Goal: Check status: Check status

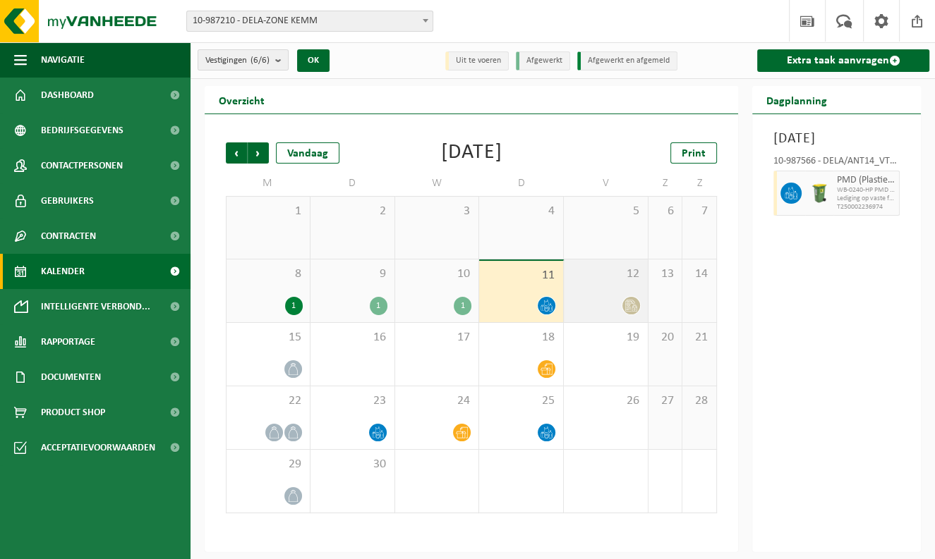
click at [631, 313] on span at bounding box center [631, 306] width 18 height 18
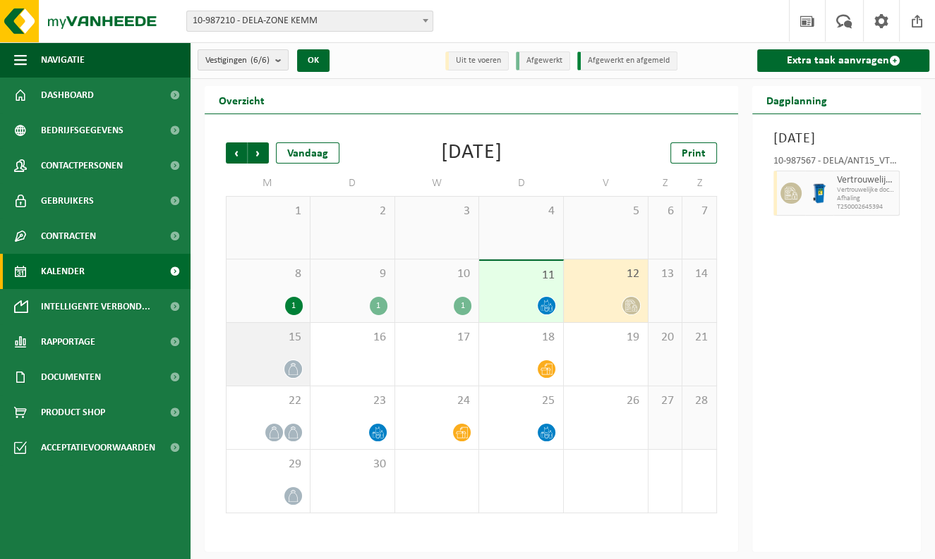
click at [296, 362] on span at bounding box center [293, 369] width 18 height 18
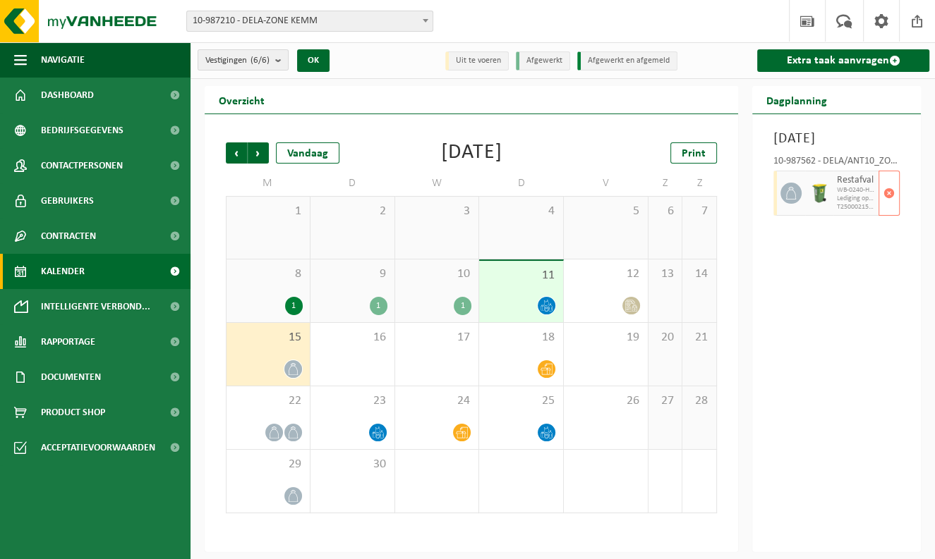
click at [844, 195] on span "WB-0240-HP restafval" at bounding box center [855, 190] width 38 height 8
click at [865, 173] on div "10-987562 - DELA/ANT10_ZOERSEL HANDELSLEI - ZOERSEL Restafval WB-0240-HP restaf…" at bounding box center [836, 184] width 140 height 68
click at [298, 365] on icon at bounding box center [293, 369] width 12 height 12
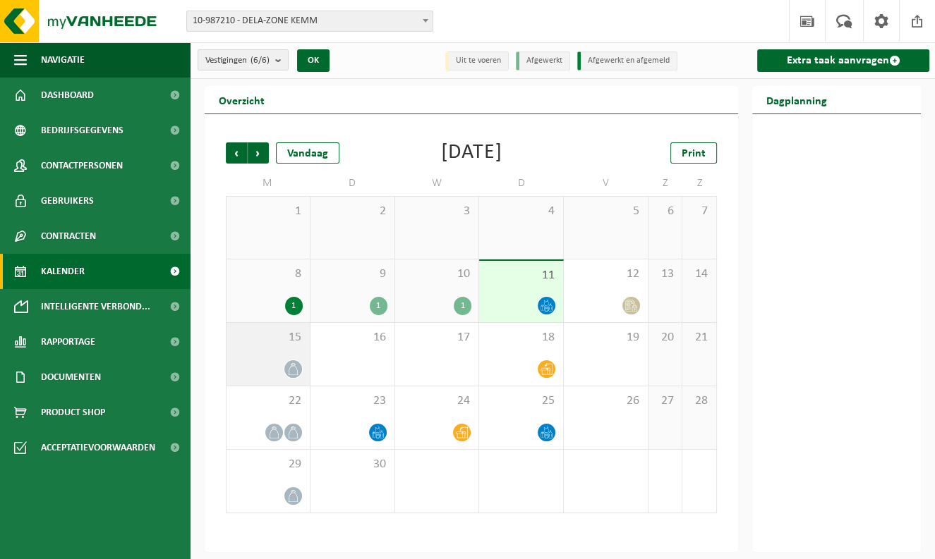
click at [298, 365] on icon at bounding box center [293, 369] width 12 height 12
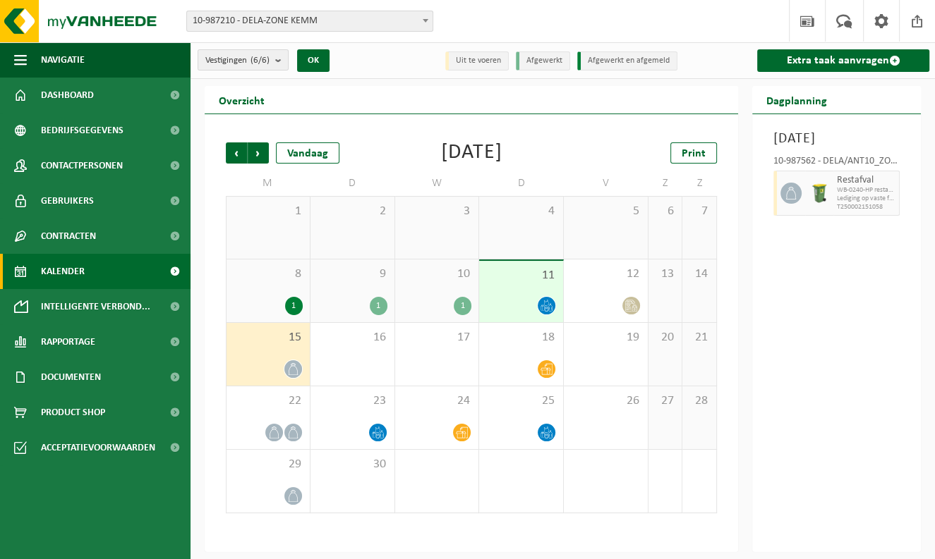
click at [830, 150] on h3 "[DATE]" at bounding box center [836, 138] width 126 height 21
click at [795, 171] on div "10-987562 - DELA/ANT10_ZOERSEL HANDELSLEI - ZOERSEL" at bounding box center [836, 164] width 126 height 14
click at [297, 421] on div "22" at bounding box center [267, 417] width 83 height 63
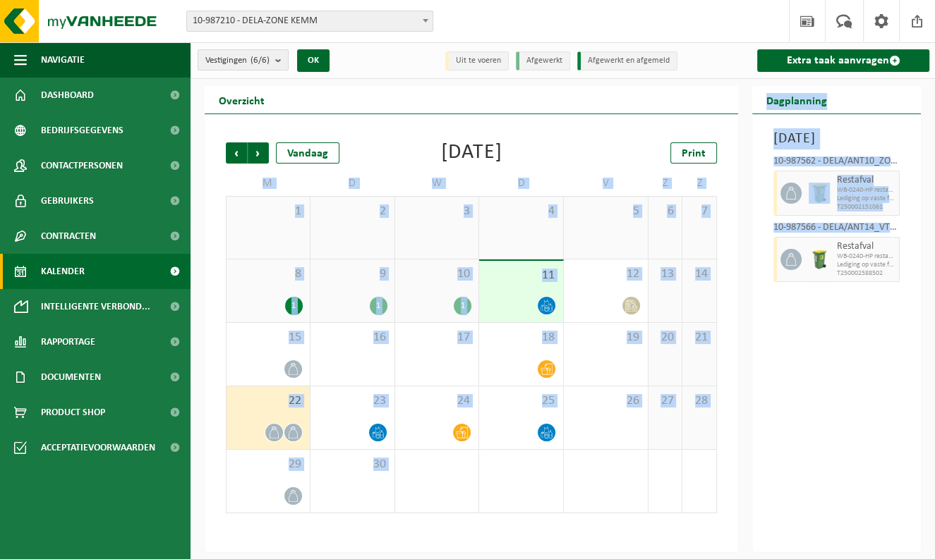
drag, startPoint x: 748, startPoint y: 326, endPoint x: 726, endPoint y: 335, distance: 24.4
click at [726, 335] on div "Overzicht Vorige Volgende Vandaag [DATE] Print M D W D V Z Z 1 2 3 4 5 6 7 8 1 …" at bounding box center [562, 319] width 730 height 466
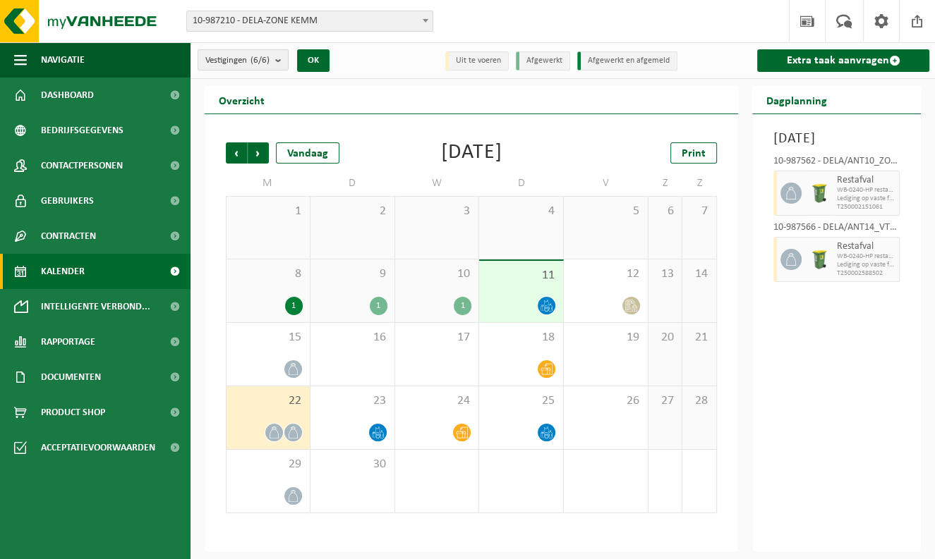
drag, startPoint x: 726, startPoint y: 335, endPoint x: 733, endPoint y: 333, distance: 7.4
click at [733, 333] on div "Vorige Volgende Vandaag [DATE] Print M D W D V Z Z 1 2 3 4 5 6 7 8 1 9 1 10 1 1…" at bounding box center [471, 333] width 533 height 438
click at [852, 346] on div "[DATE] 10-987562 - DELA/ANT10_ZOERSEL HANDELSLEI - ZOERSEL Restafval WB-0240-HP…" at bounding box center [836, 333] width 169 height 438
click at [486, 63] on li "Uit te voeren" at bounding box center [476, 60] width 63 height 19
click at [477, 59] on li "Uit te voeren" at bounding box center [476, 60] width 63 height 19
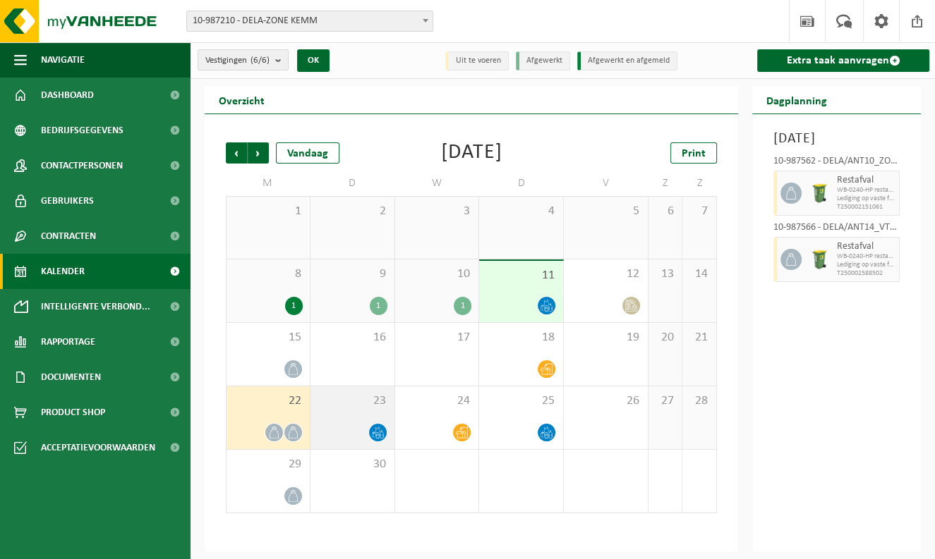
click at [376, 430] on icon at bounding box center [378, 433] width 12 height 12
